Goal: Entertainment & Leisure: Consume media (video, audio)

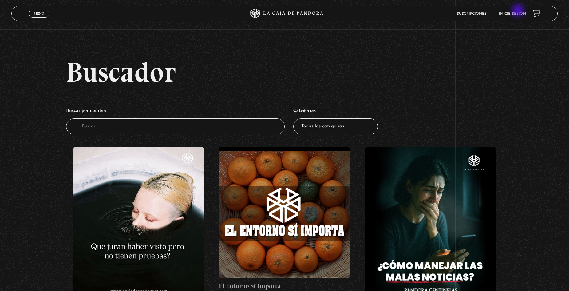
click at [518, 15] on link "Inicie sesión" at bounding box center [512, 14] width 27 height 4
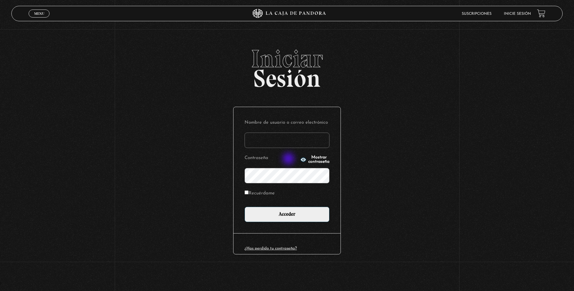
type input "ulatebolandivaleria@gmail.com"
click at [300, 159] on icon "button" at bounding box center [303, 160] width 6 height 4
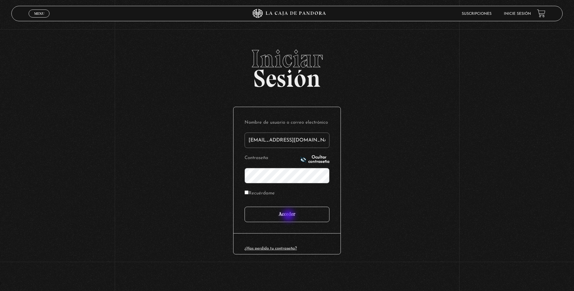
click at [289, 217] on input "Acceder" at bounding box center [286, 214] width 85 height 15
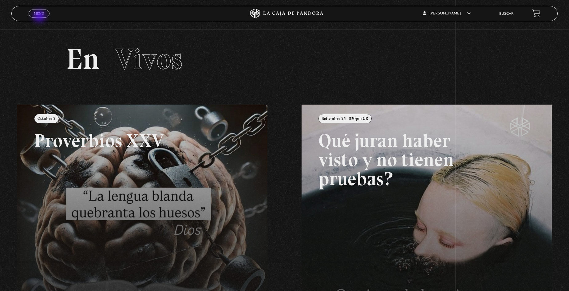
click at [39, 16] on link "Menu Cerrar" at bounding box center [39, 14] width 21 height 8
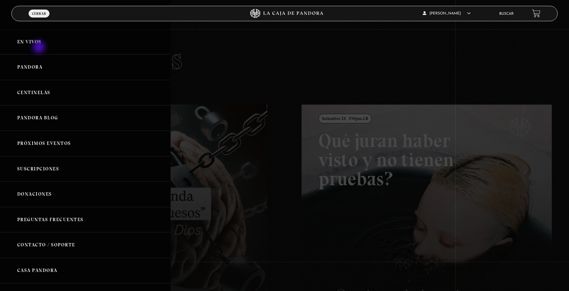
click at [37, 45] on link "En vivos" at bounding box center [85, 42] width 171 height 26
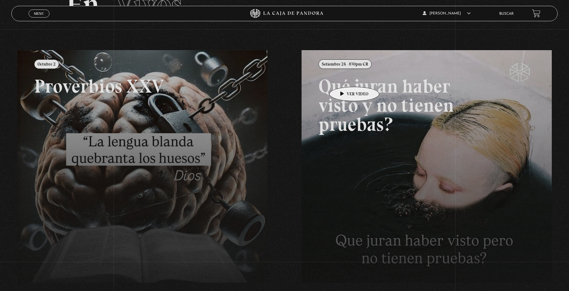
scroll to position [140, 0]
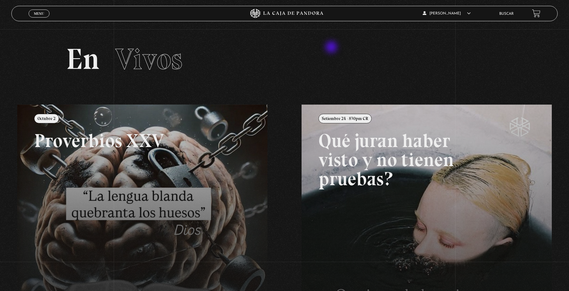
click at [332, 48] on h2 "En Vivos" at bounding box center [284, 59] width 437 height 29
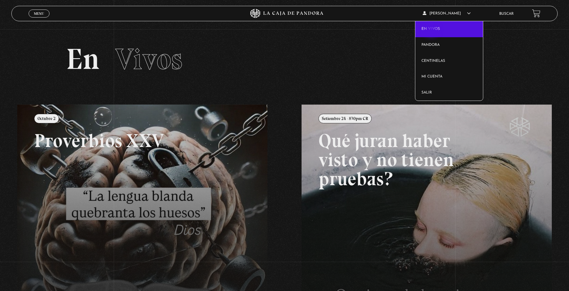
click at [432, 31] on link "En vivos" at bounding box center [449, 29] width 68 height 16
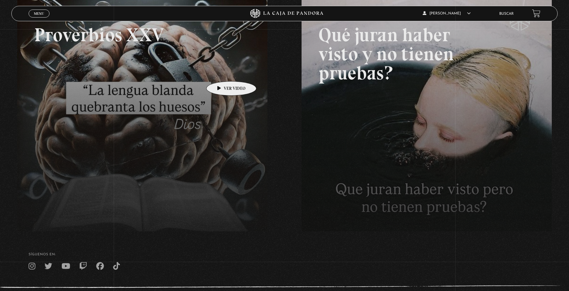
scroll to position [123, 0]
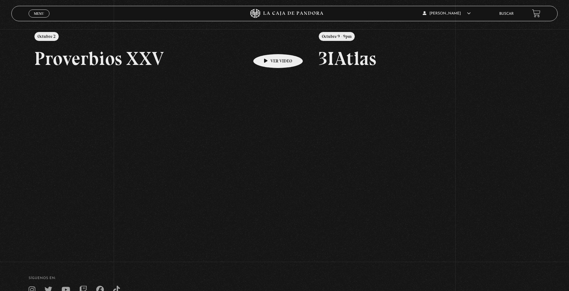
scroll to position [123, 0]
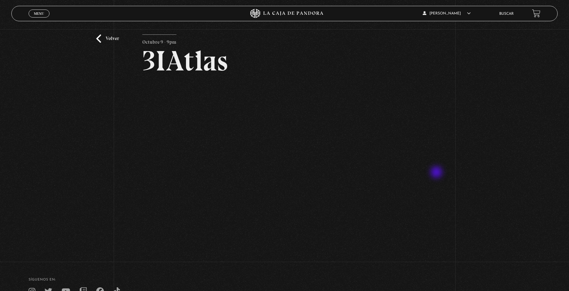
scroll to position [23, 0]
click at [460, 196] on div "Volver Octubre 9 - 9pm 3IAtlas" at bounding box center [284, 131] width 569 height 251
